Goal: Check status: Check status

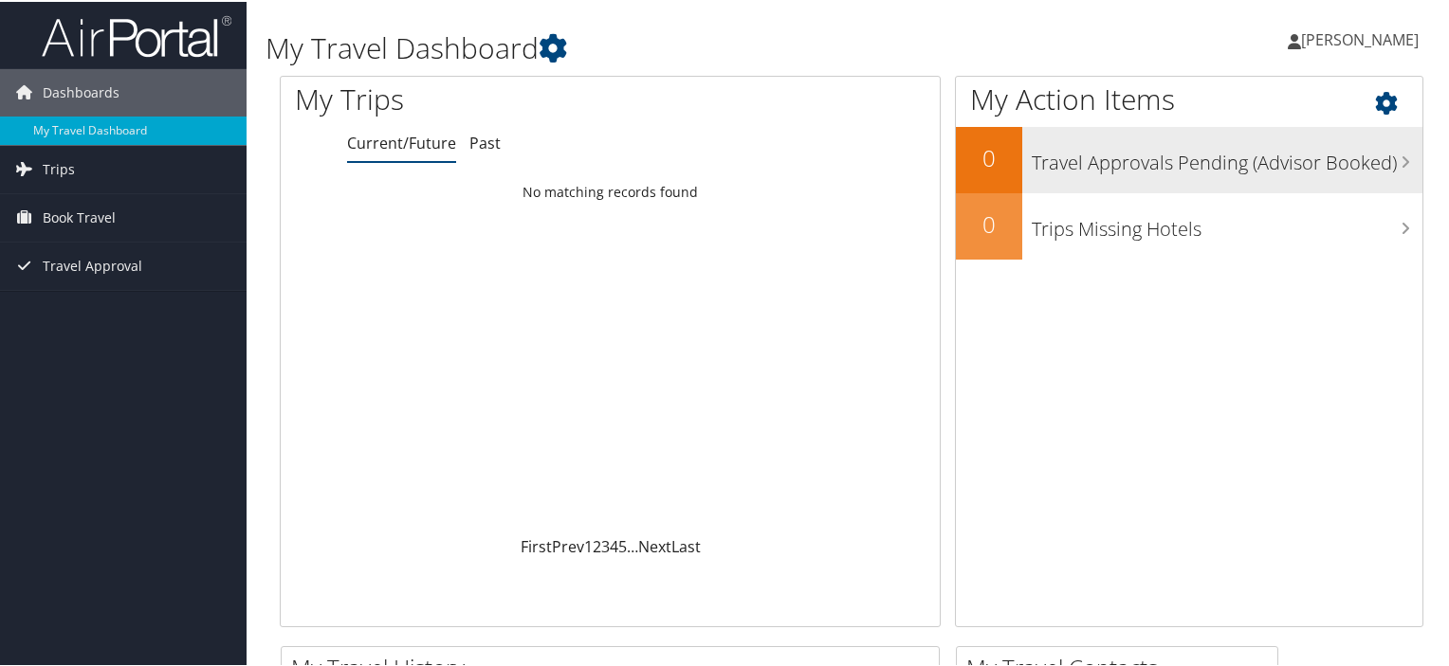
click at [1141, 156] on h3 "Travel Approvals Pending (Advisor Booked)" at bounding box center [1226, 156] width 391 height 36
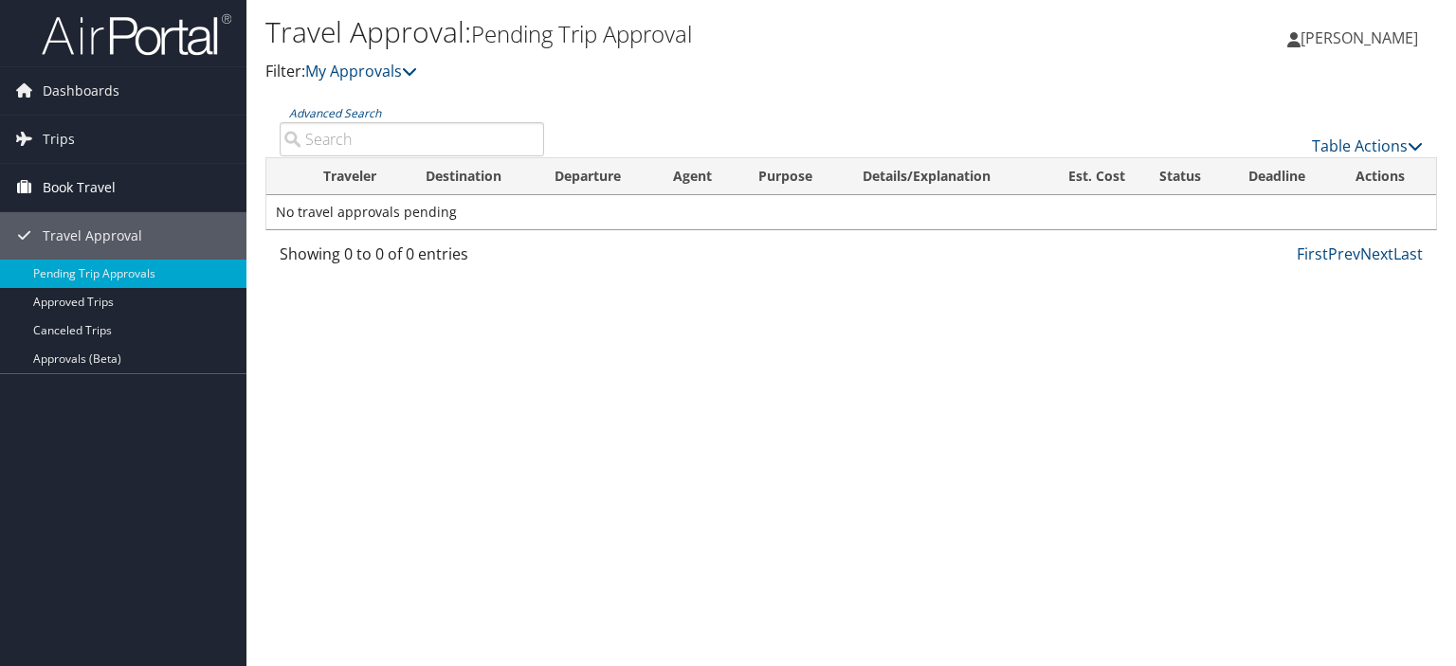
click at [86, 192] on span "Book Travel" at bounding box center [79, 187] width 73 height 47
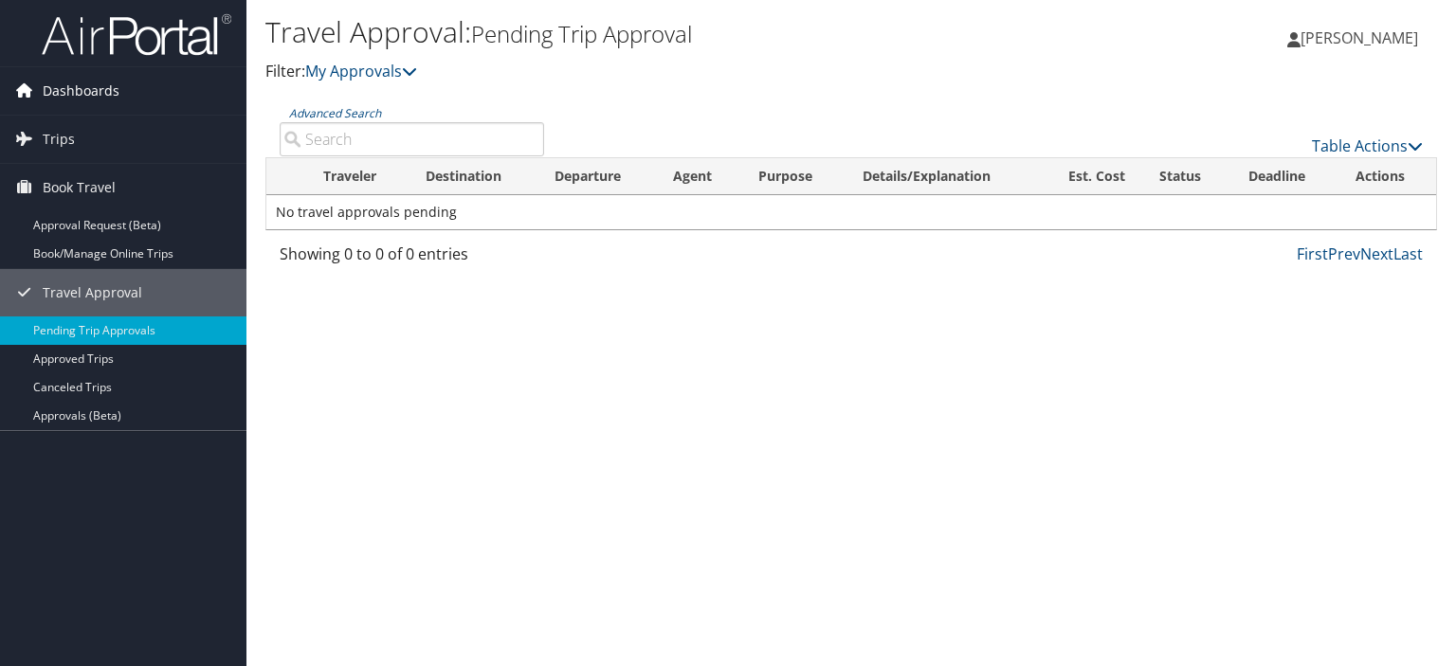
click at [81, 94] on span "Dashboards" at bounding box center [81, 90] width 77 height 47
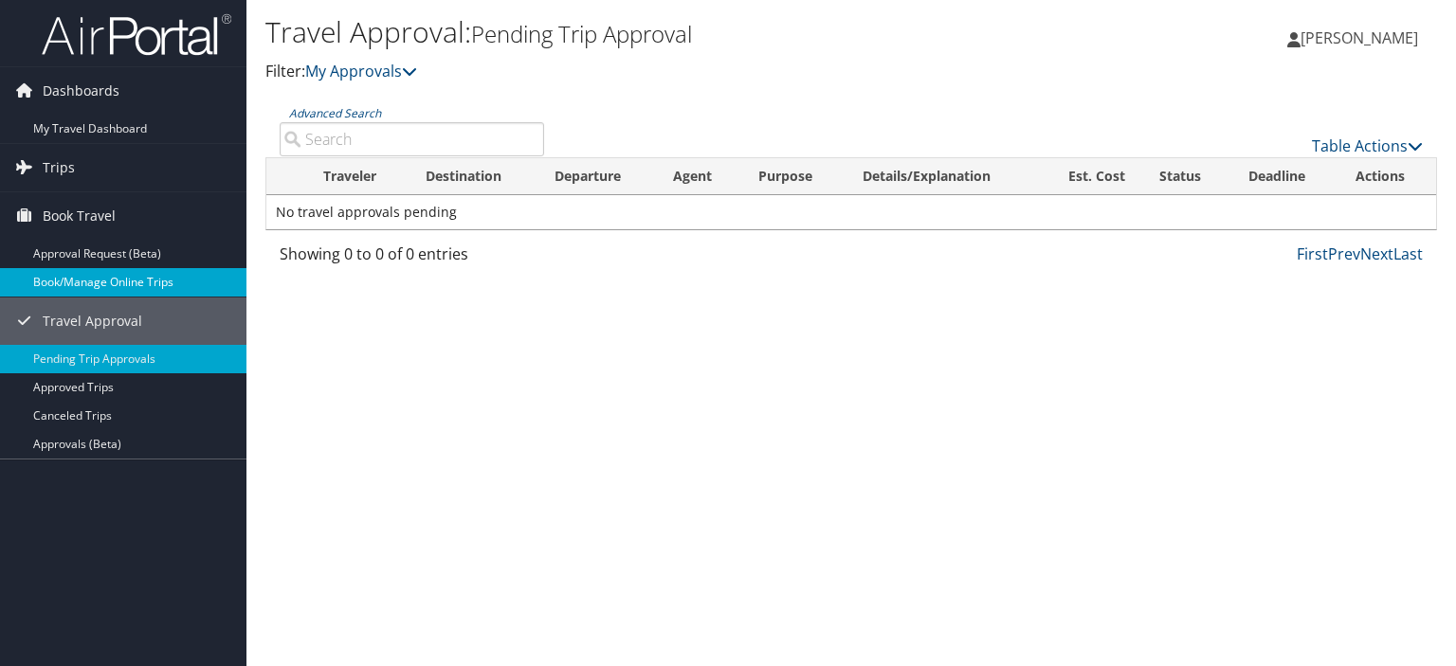
click at [87, 280] on link "Book/Manage Online Trips" at bounding box center [123, 282] width 246 height 28
click at [103, 91] on span "Dashboards" at bounding box center [81, 90] width 77 height 47
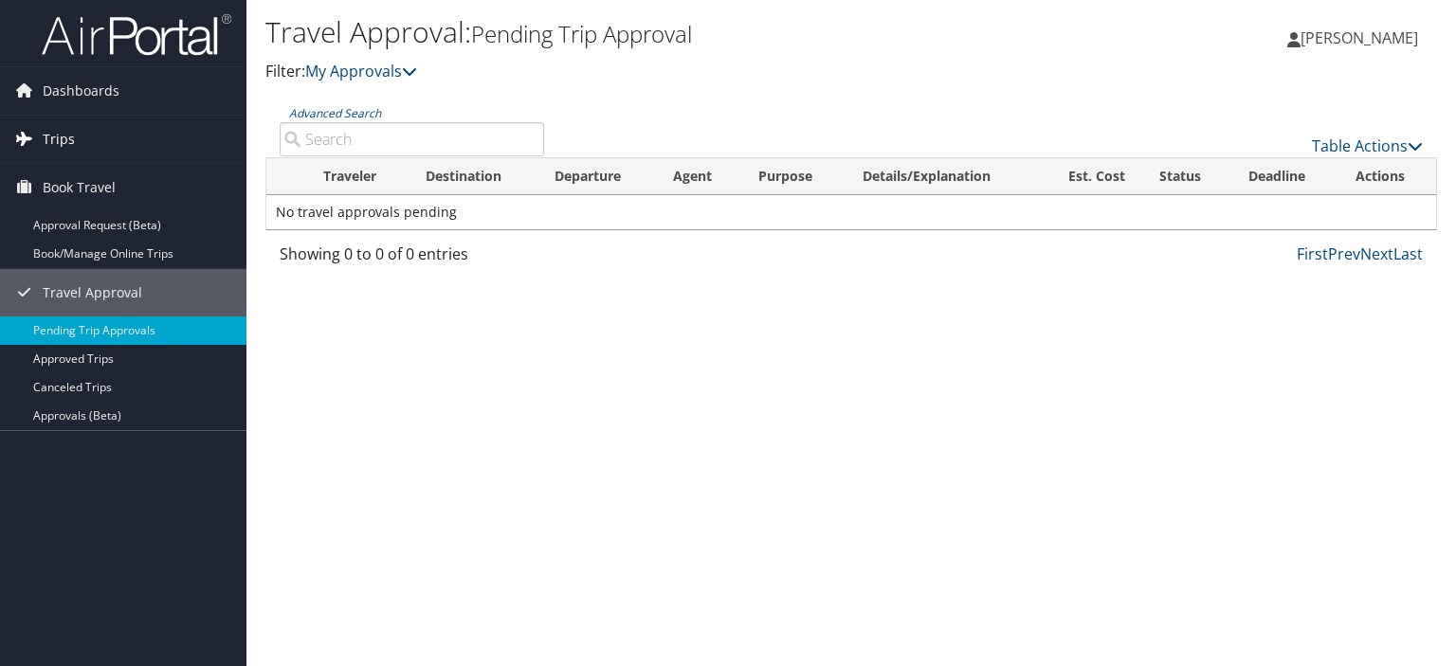
click at [72, 134] on span "Trips" at bounding box center [59, 139] width 32 height 47
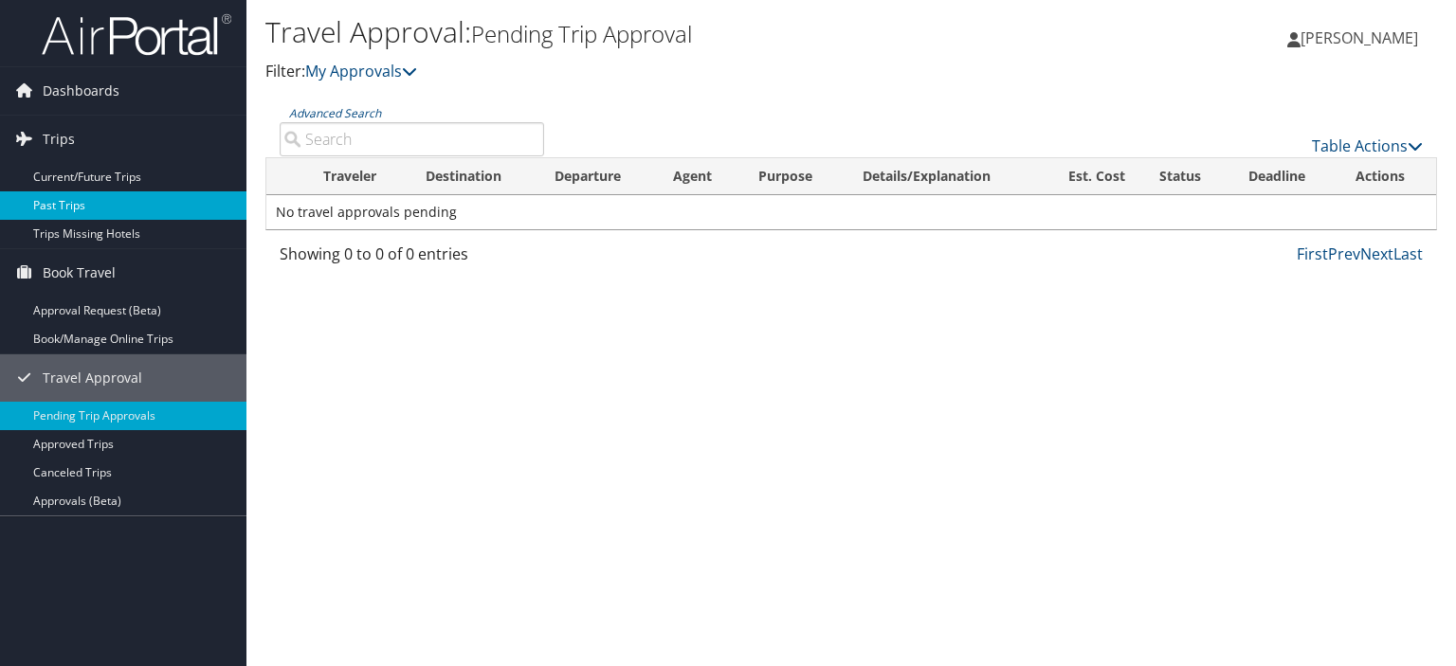
click at [55, 198] on link "Past Trips" at bounding box center [123, 205] width 246 height 28
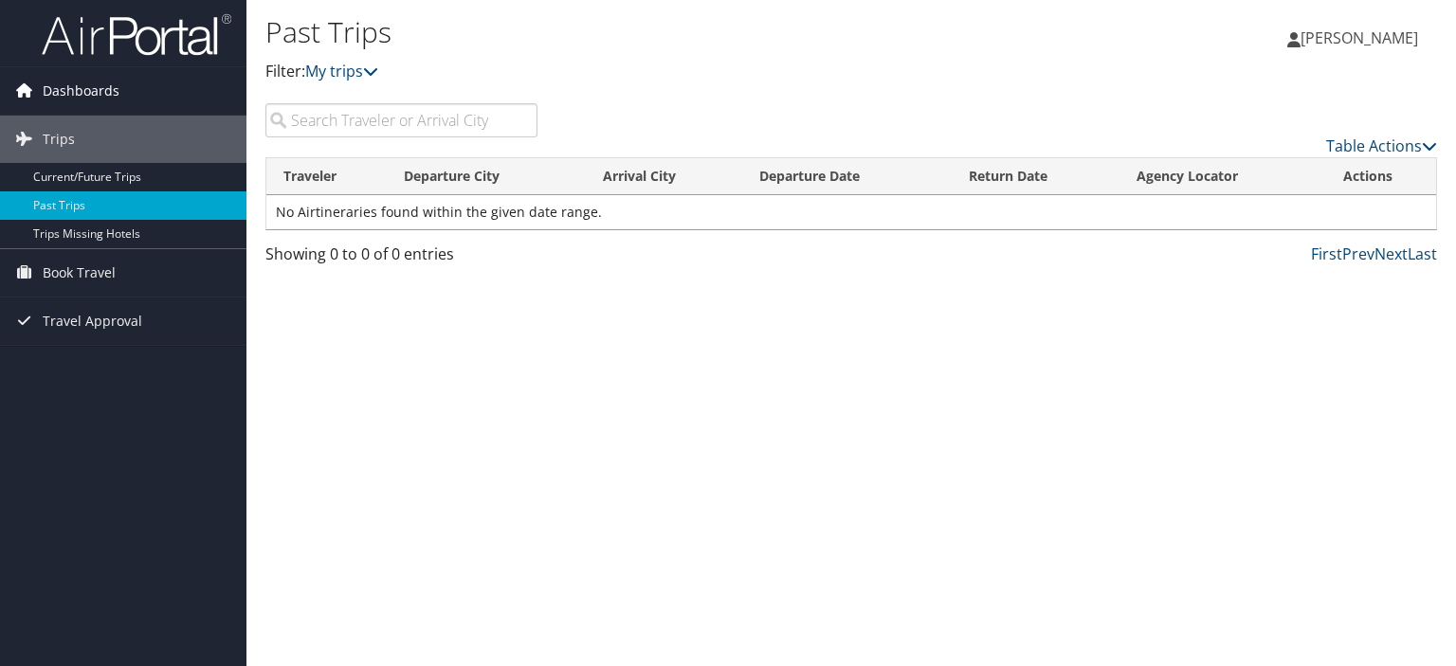
click at [72, 94] on span "Dashboards" at bounding box center [81, 90] width 77 height 47
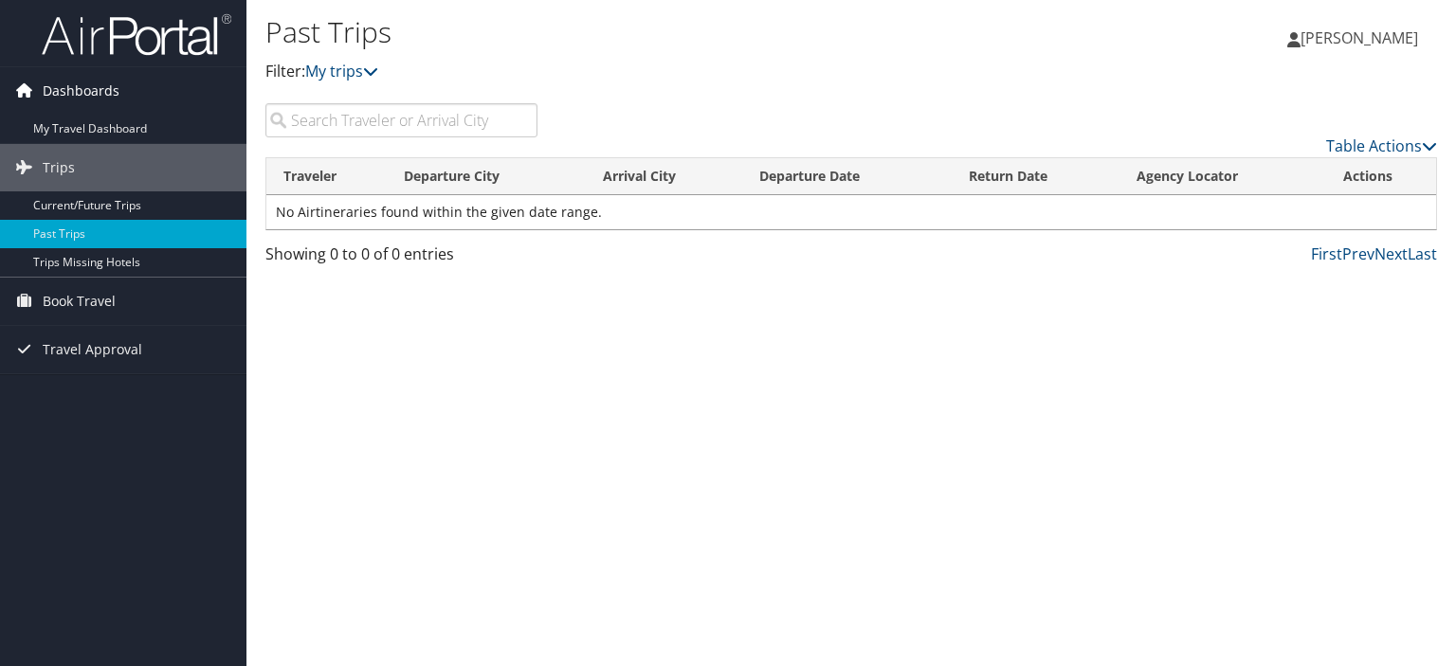
click at [18, 90] on icon at bounding box center [23, 90] width 28 height 28
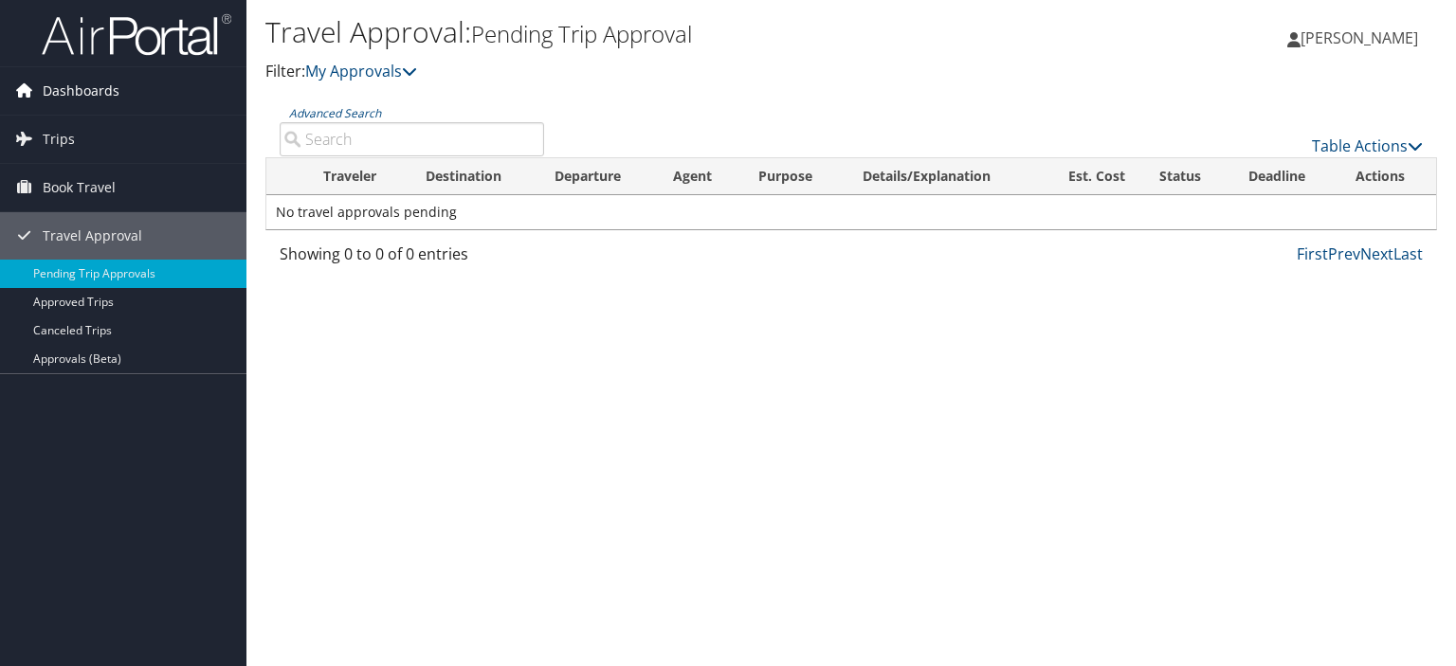
click at [61, 89] on span "Dashboards" at bounding box center [81, 90] width 77 height 47
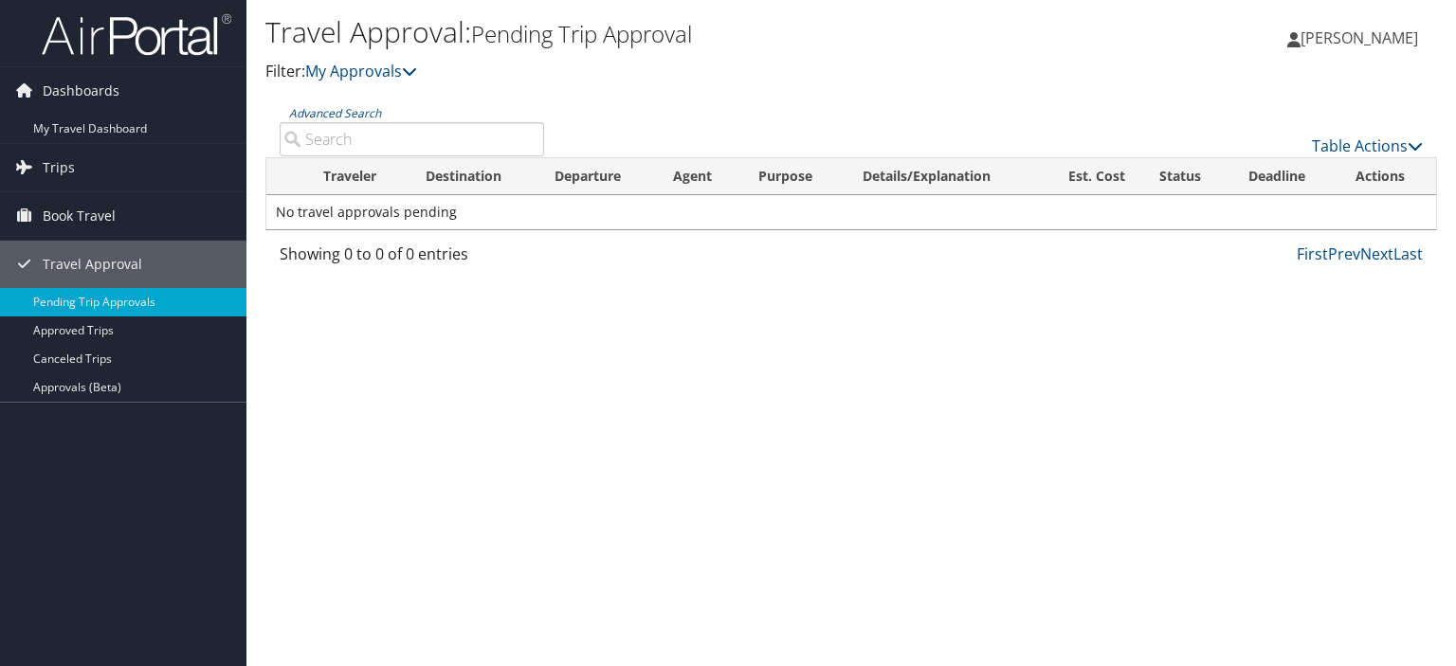
click at [546, 42] on small "Pending Trip Approval" at bounding box center [581, 33] width 221 height 31
click at [128, 295] on link "Pending Trip Approvals" at bounding box center [123, 302] width 246 height 28
